Goal: Task Accomplishment & Management: Use online tool/utility

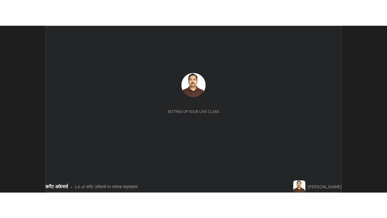
scroll to position [166, 386]
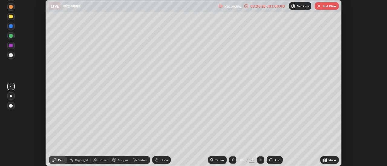
click at [326, 159] on icon at bounding box center [326, 160] width 2 height 2
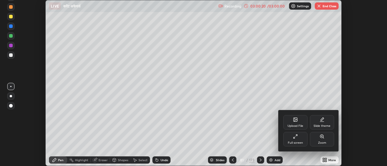
click at [325, 158] on div at bounding box center [193, 83] width 387 height 166
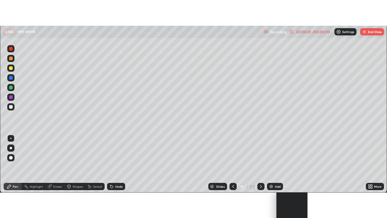
scroll to position [218, 387]
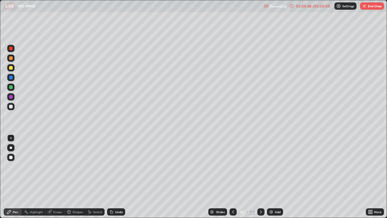
click at [252, 166] on div "173" at bounding box center [251, 211] width 5 height 5
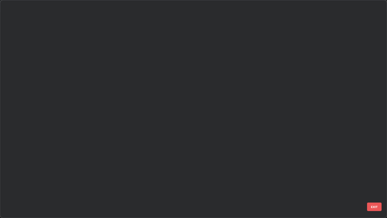
scroll to position [215, 383]
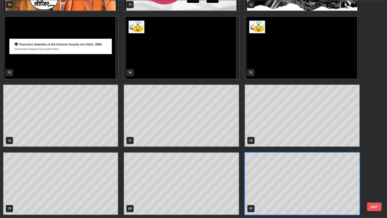
click at [376, 166] on button "EXIT" at bounding box center [374, 206] width 15 height 8
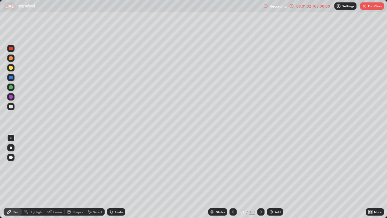
click at [252, 166] on div "173" at bounding box center [251, 211] width 5 height 5
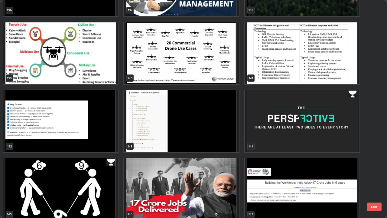
scroll to position [3109, 0]
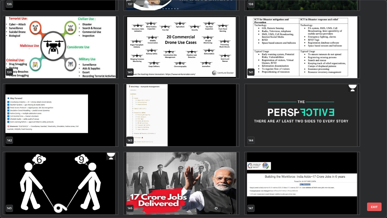
click at [208, 166] on img "grid" at bounding box center [181, 183] width 115 height 62
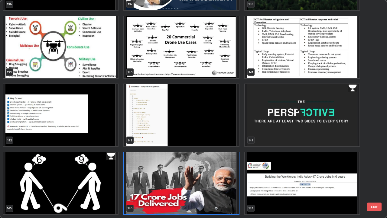
click at [208, 166] on img "grid" at bounding box center [181, 183] width 115 height 62
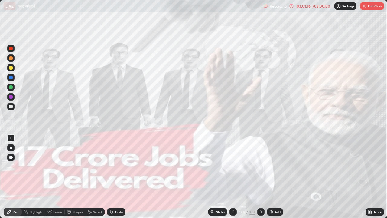
click at [207, 166] on img "grid" at bounding box center [181, 183] width 115 height 62
click at [260, 166] on icon at bounding box center [260, 211] width 5 height 5
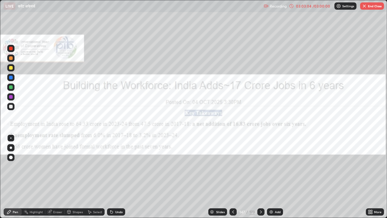
click at [260, 166] on icon at bounding box center [260, 211] width 5 height 5
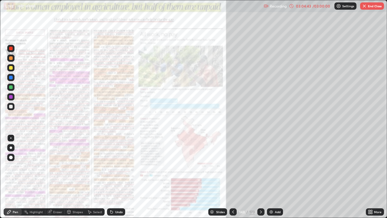
click at [261, 166] on icon at bounding box center [260, 211] width 5 height 5
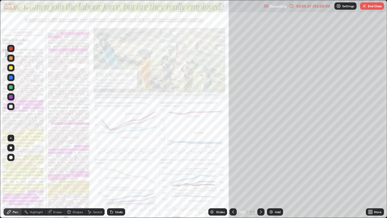
click at [261, 166] on icon at bounding box center [261, 211] width 2 height 3
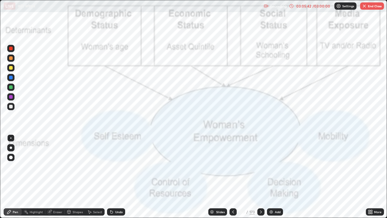
click at [260, 166] on icon at bounding box center [260, 211] width 5 height 5
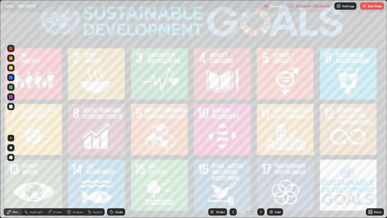
click at [260, 166] on icon at bounding box center [260, 211] width 5 height 5
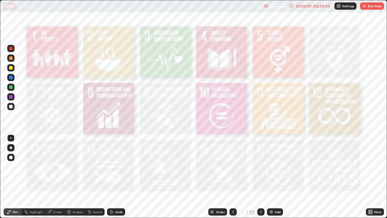
click at [261, 166] on icon at bounding box center [260, 211] width 5 height 5
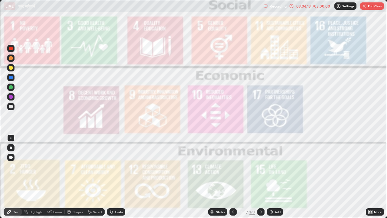
click at [260, 166] on icon at bounding box center [260, 211] width 5 height 5
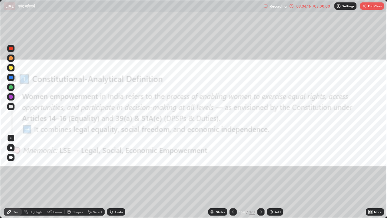
click at [260, 166] on icon at bounding box center [261, 211] width 2 height 3
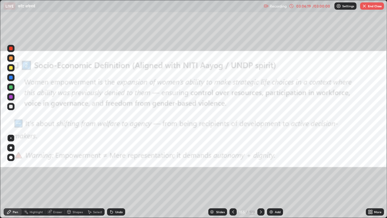
click at [261, 166] on icon at bounding box center [260, 211] width 5 height 5
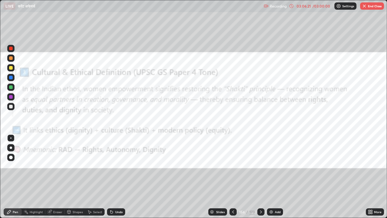
click at [260, 166] on icon at bounding box center [261, 211] width 2 height 3
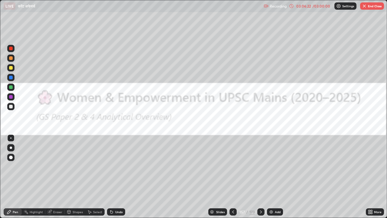
click at [260, 166] on icon at bounding box center [261, 211] width 2 height 3
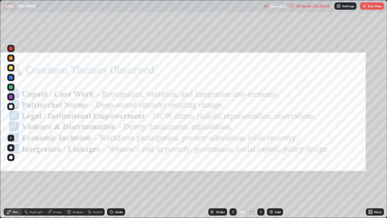
click at [261, 166] on icon at bounding box center [260, 211] width 5 height 5
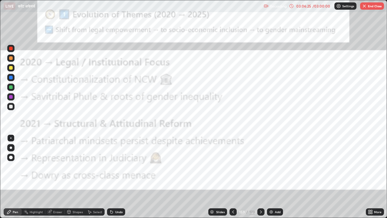
click at [262, 166] on icon at bounding box center [260, 211] width 5 height 5
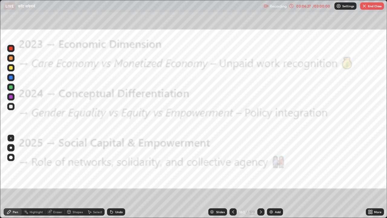
click at [262, 166] on icon at bounding box center [260, 211] width 5 height 5
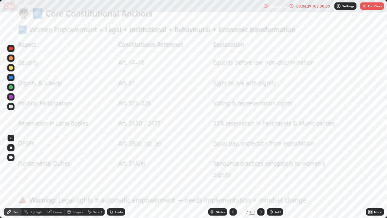
click at [260, 166] on icon at bounding box center [260, 211] width 5 height 5
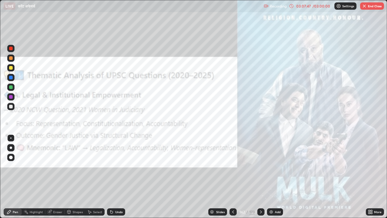
click at [234, 166] on div at bounding box center [232, 211] width 7 height 7
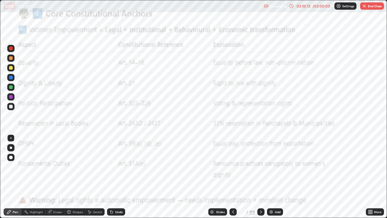
click at [260, 166] on icon at bounding box center [260, 211] width 5 height 5
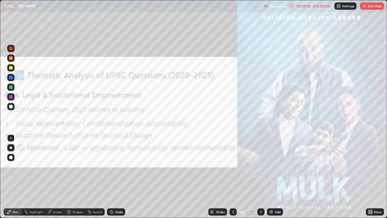
click at [260, 166] on icon at bounding box center [260, 211] width 5 height 5
click at [261, 166] on icon at bounding box center [260, 211] width 5 height 5
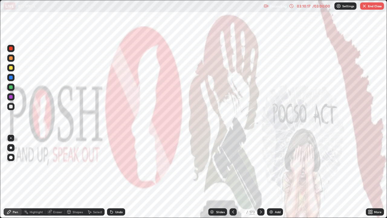
click at [260, 166] on icon at bounding box center [260, 211] width 5 height 5
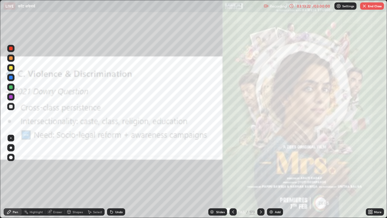
click at [261, 166] on icon at bounding box center [260, 211] width 5 height 5
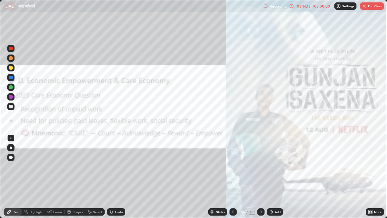
click at [260, 166] on icon at bounding box center [260, 211] width 5 height 5
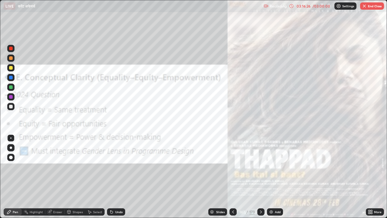
click at [260, 166] on icon at bounding box center [260, 211] width 5 height 5
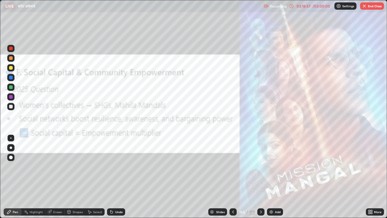
click at [260, 166] on icon at bounding box center [260, 211] width 5 height 5
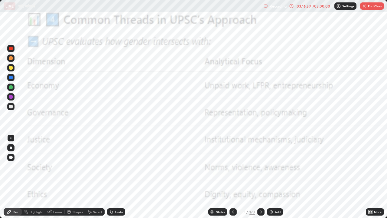
click at [261, 166] on icon at bounding box center [260, 211] width 5 height 5
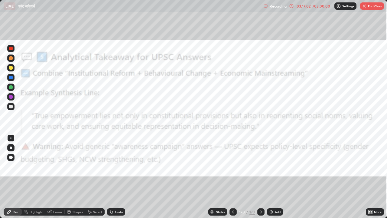
click at [260, 166] on icon at bounding box center [260, 211] width 5 height 5
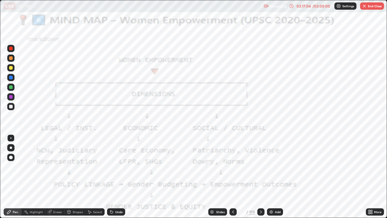
click at [261, 166] on icon at bounding box center [260, 211] width 5 height 5
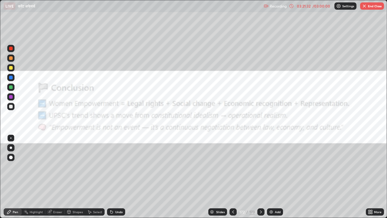
click at [6, 166] on div at bounding box center [11, 169] width 10 height 73
click at [370, 166] on icon at bounding box center [370, 211] width 5 height 5
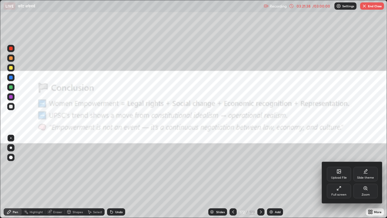
click at [307, 163] on div at bounding box center [193, 109] width 387 height 218
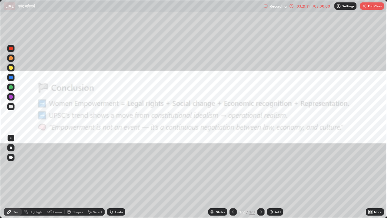
click at [252, 166] on div "173" at bounding box center [251, 211] width 5 height 5
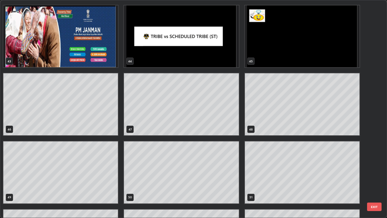
scroll to position [958, 0]
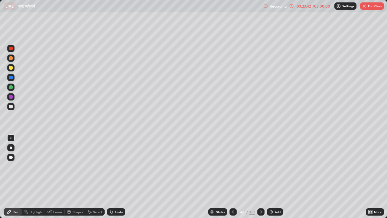
click at [232, 166] on icon at bounding box center [233, 211] width 5 height 5
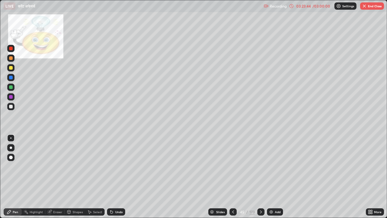
click at [260, 166] on icon at bounding box center [260, 211] width 5 height 5
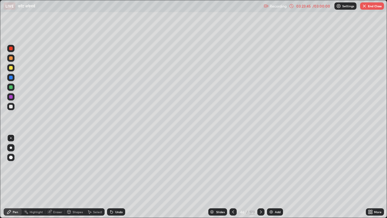
click at [260, 166] on icon at bounding box center [260, 211] width 5 height 5
click at [259, 166] on icon at bounding box center [260, 211] width 5 height 5
click at [260, 166] on icon at bounding box center [260, 211] width 5 height 5
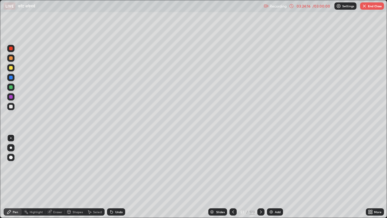
click at [260, 166] on icon at bounding box center [260, 211] width 5 height 5
click at [259, 166] on icon at bounding box center [260, 211] width 5 height 5
click at [260, 166] on icon at bounding box center [260, 211] width 5 height 5
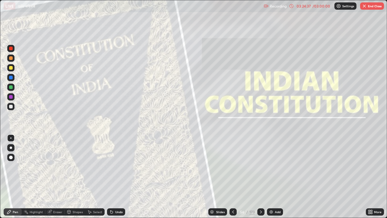
click at [260, 166] on icon at bounding box center [260, 211] width 5 height 5
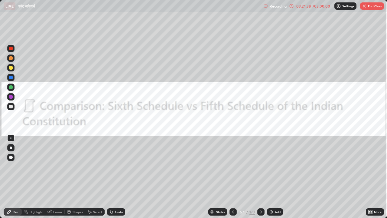
click at [260, 166] on icon at bounding box center [260, 211] width 5 height 5
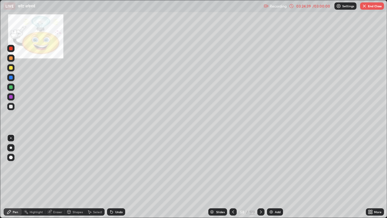
click at [259, 166] on icon at bounding box center [260, 211] width 5 height 5
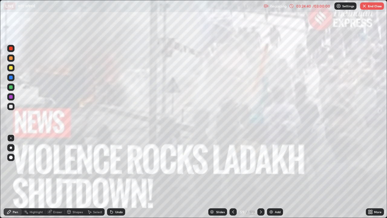
click at [260, 166] on icon at bounding box center [260, 211] width 5 height 5
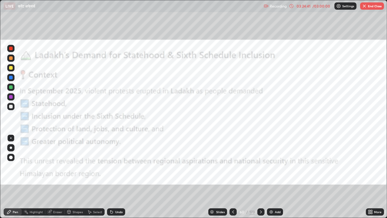
click at [261, 166] on icon at bounding box center [260, 211] width 5 height 5
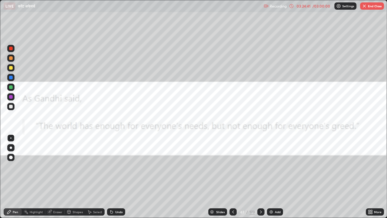
click at [260, 166] on icon at bounding box center [261, 211] width 2 height 3
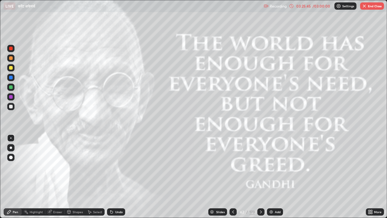
click at [376, 6] on button "End Class" at bounding box center [372, 5] width 24 height 7
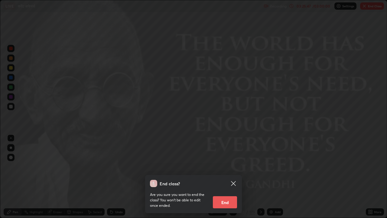
click at [227, 166] on button "End" at bounding box center [225, 202] width 24 height 12
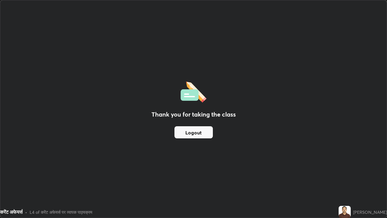
click at [205, 131] on button "Logout" at bounding box center [193, 132] width 38 height 12
click at [202, 132] on button "Logout" at bounding box center [193, 132] width 38 height 12
